Goal: Check status: Check status

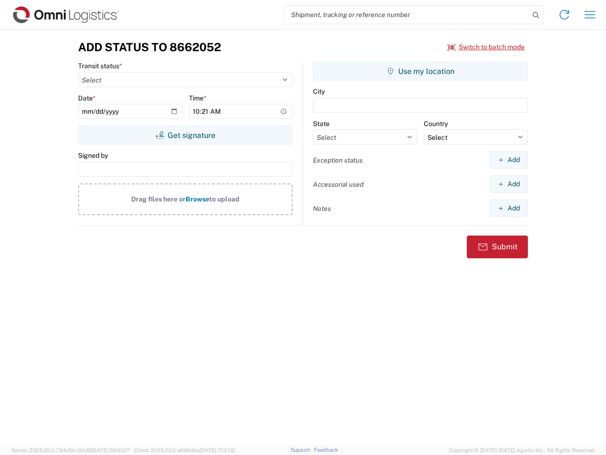
click at [407, 15] on input "search" at bounding box center [406, 15] width 245 height 18
click at [536, 15] on icon at bounding box center [536, 15] width 13 height 13
click at [565, 15] on icon at bounding box center [564, 14] width 15 height 15
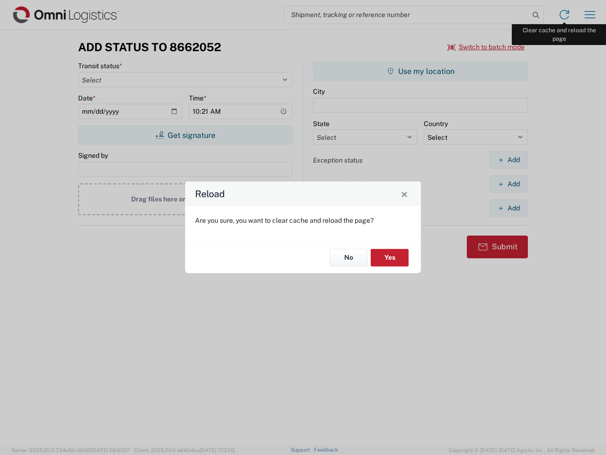
click at [590, 15] on div "Reload Are you sure, you want to clear cache and reload the page? No Yes" at bounding box center [303, 227] width 606 height 455
click at [486, 47] on div "Reload Are you sure, you want to clear cache and reload the page? No Yes" at bounding box center [303, 227] width 606 height 455
click at [185, 135] on div "Reload Are you sure, you want to clear cache and reload the page? No Yes" at bounding box center [303, 227] width 606 height 455
click at [421, 71] on div "Reload Are you sure, you want to clear cache and reload the page? No Yes" at bounding box center [303, 227] width 606 height 455
click at [509, 160] on div "Reload Are you sure, you want to clear cache and reload the page? No Yes" at bounding box center [303, 227] width 606 height 455
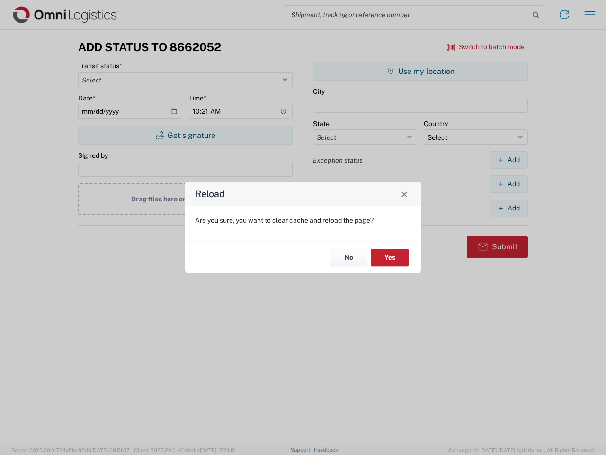
click at [509, 184] on div "Reload Are you sure, you want to clear cache and reload the page? No Yes" at bounding box center [303, 227] width 606 height 455
click at [509, 208] on div "Reload Are you sure, you want to clear cache and reload the page? No Yes" at bounding box center [303, 227] width 606 height 455
